Goal: Information Seeking & Learning: Understand process/instructions

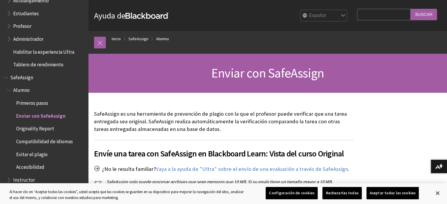
click at [404, 70] on h1 "Enviar con SafeAssign" at bounding box center [267, 73] width 347 height 16
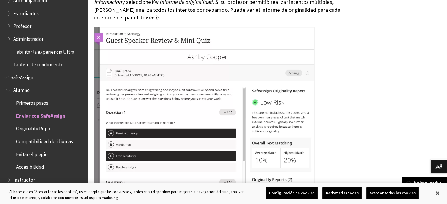
scroll to position [948, 0]
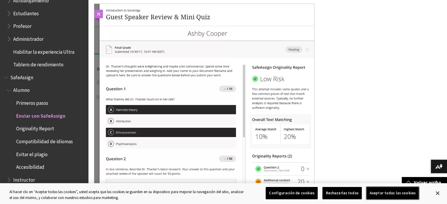
click at [406, 194] on button "Aceptar todas las cookies" at bounding box center [392, 193] width 52 height 12
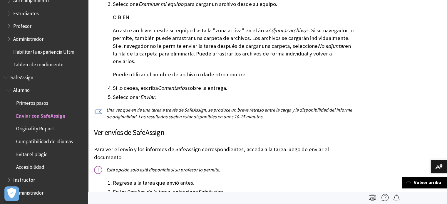
scroll to position [268, 0]
click at [33, 127] on span "Originality Report" at bounding box center [35, 128] width 38 height 8
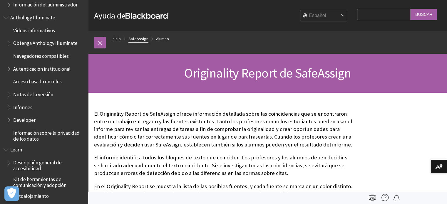
click at [142, 40] on link "SafeAssign" at bounding box center [138, 38] width 20 height 7
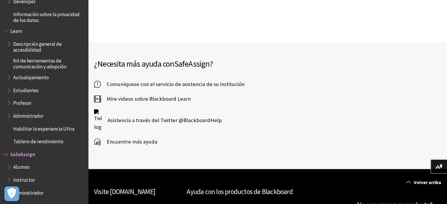
scroll to position [213, 0]
